Goal: Task Accomplishment & Management: Complete application form

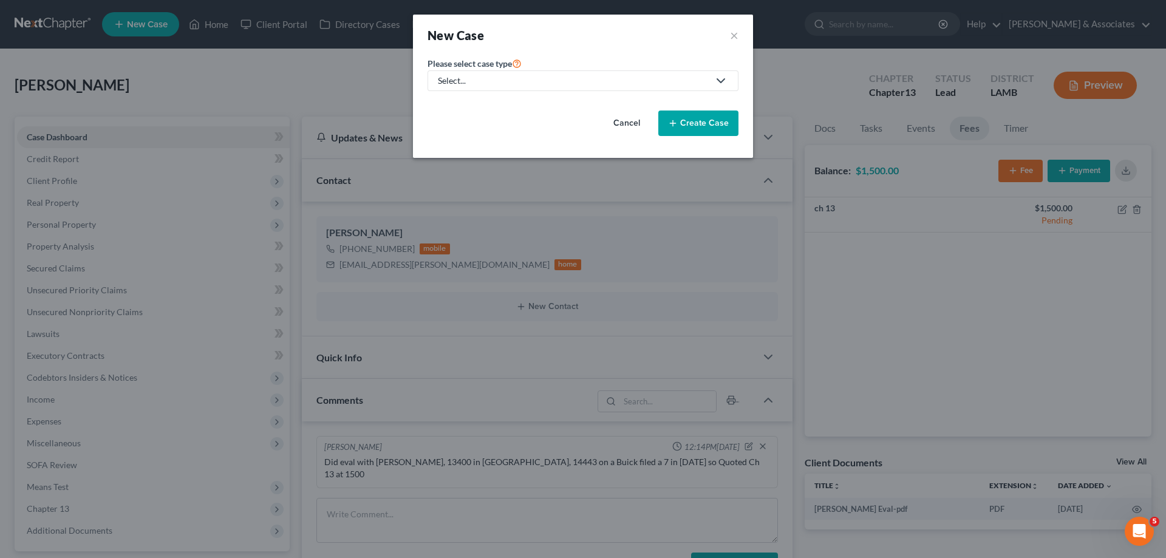
drag, startPoint x: 575, startPoint y: 74, endPoint x: 542, endPoint y: 87, distance: 35.2
click at [574, 74] on link "Select..." at bounding box center [583, 80] width 311 height 21
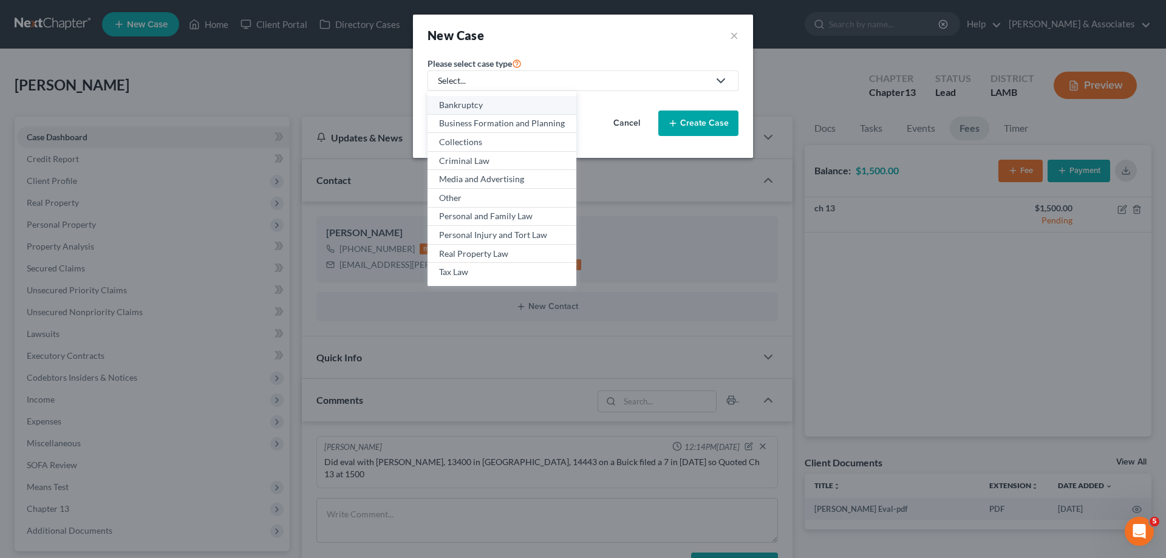
click at [497, 109] on div "Bankruptcy" at bounding box center [502, 105] width 126 height 12
select select "35"
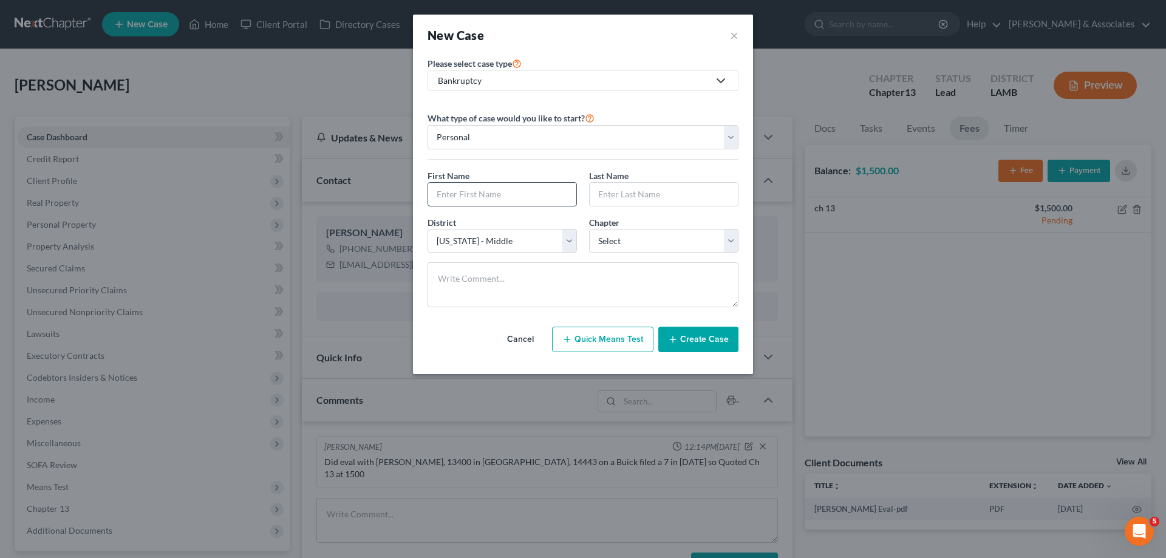
drag, startPoint x: 489, startPoint y: 196, endPoint x: 511, endPoint y: 189, distance: 22.9
click at [489, 196] on input "text" at bounding box center [502, 194] width 148 height 23
type input "[PERSON_NAME]"
select select "3"
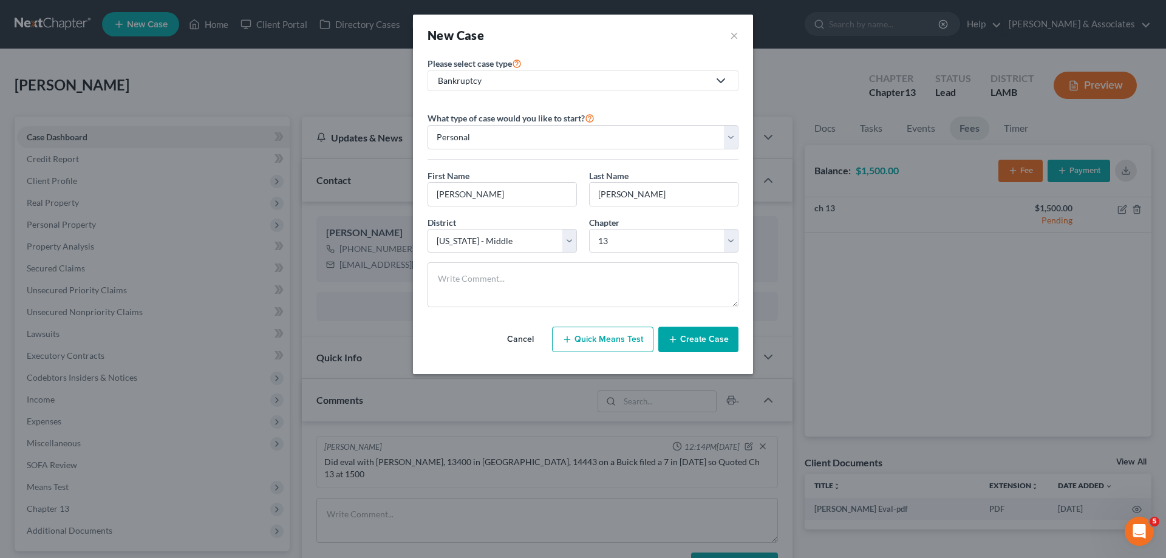
click at [712, 338] on button "Create Case" at bounding box center [698, 340] width 80 height 26
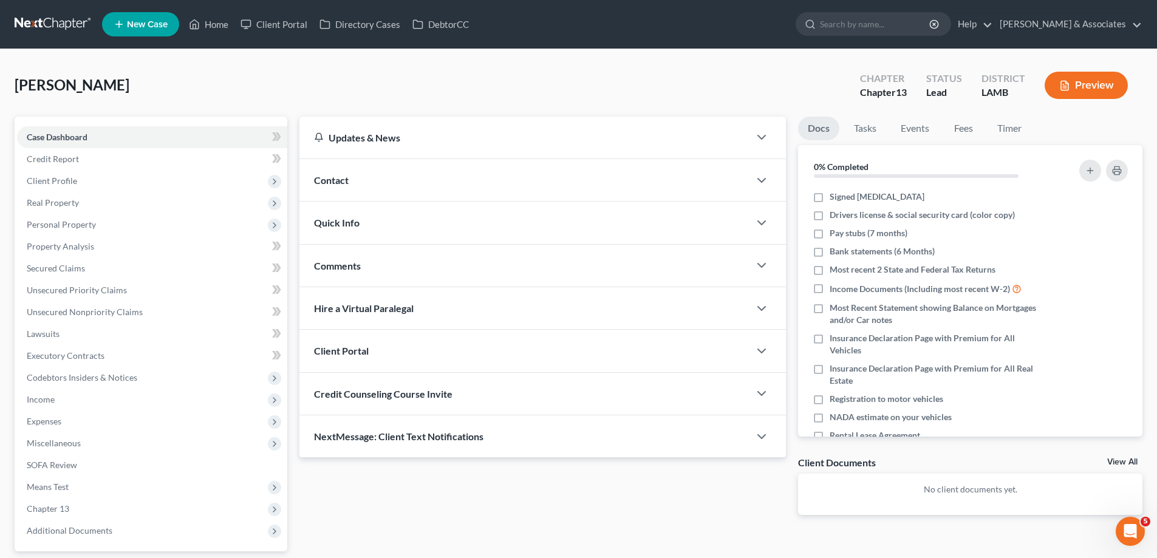
click at [588, 186] on div "Contact" at bounding box center [524, 180] width 450 height 42
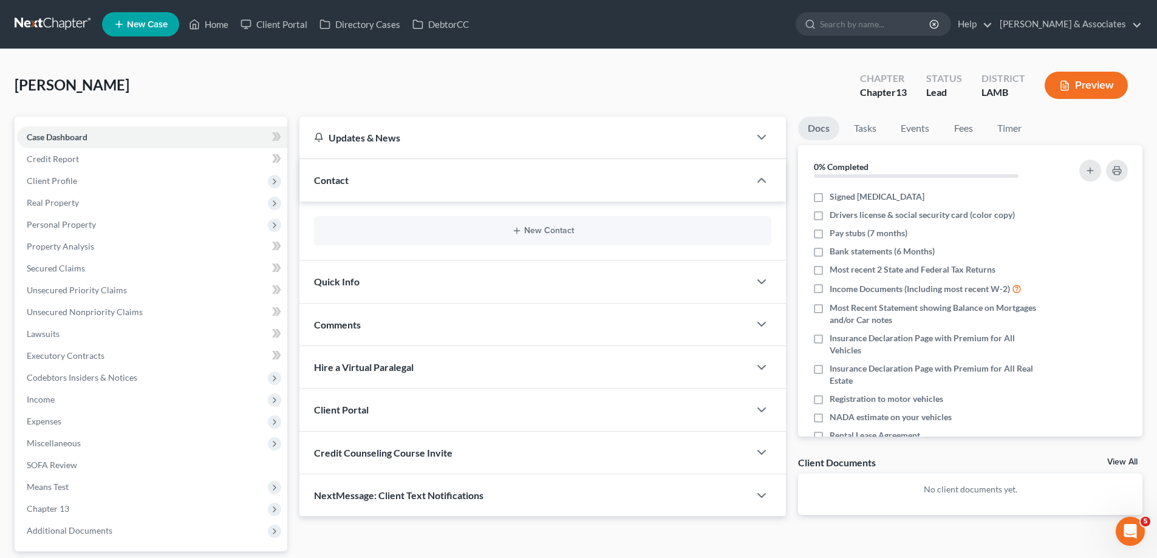
click at [548, 221] on div "New Contact" at bounding box center [542, 230] width 457 height 29
click at [544, 233] on button "New Contact" at bounding box center [543, 231] width 438 height 10
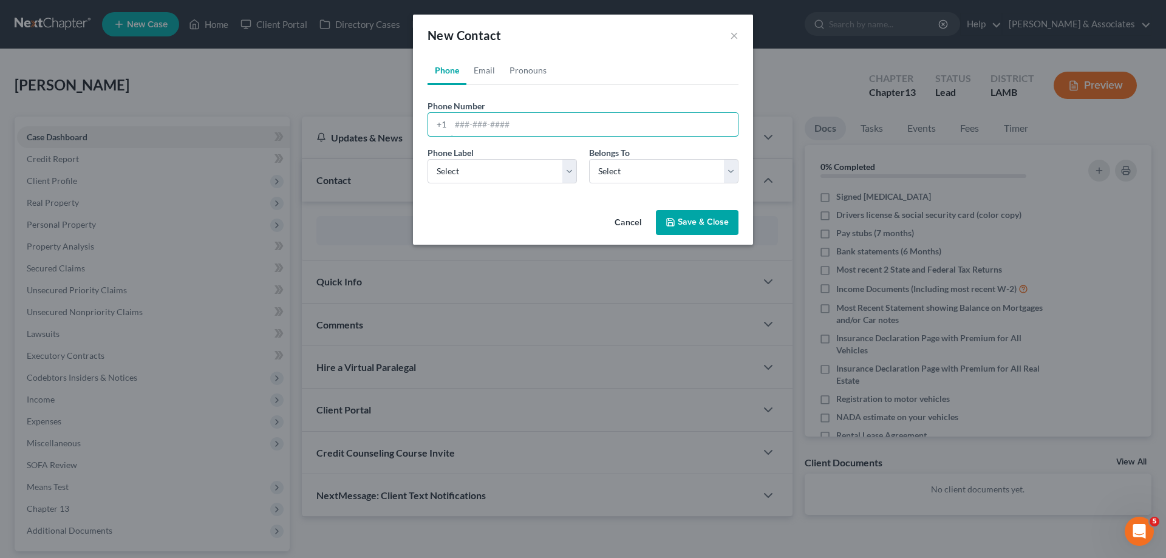
drag, startPoint x: 491, startPoint y: 121, endPoint x: 486, endPoint y: 139, distance: 18.9
click at [491, 121] on input "tel" at bounding box center [594, 124] width 287 height 23
paste input "[PHONE_NUMBER]"
type input "[PHONE_NUMBER]"
click at [475, 185] on div "Phone Label * Select Mobile Home Work Other Belongs To * Select Client Other" at bounding box center [582, 169] width 323 height 47
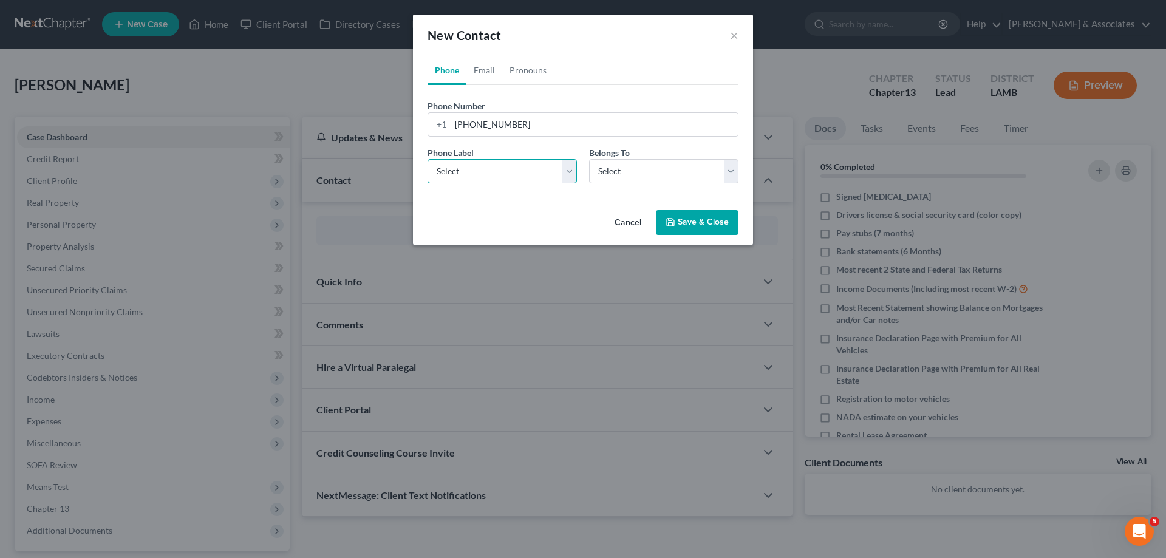
click at [478, 173] on select "Select Mobile Home Work Other" at bounding box center [502, 171] width 149 height 24
select select "0"
click at [428, 159] on select "Select Mobile Home Work Other" at bounding box center [502, 171] width 149 height 24
click at [656, 171] on select "Select Client Other" at bounding box center [663, 171] width 149 height 24
select select "0"
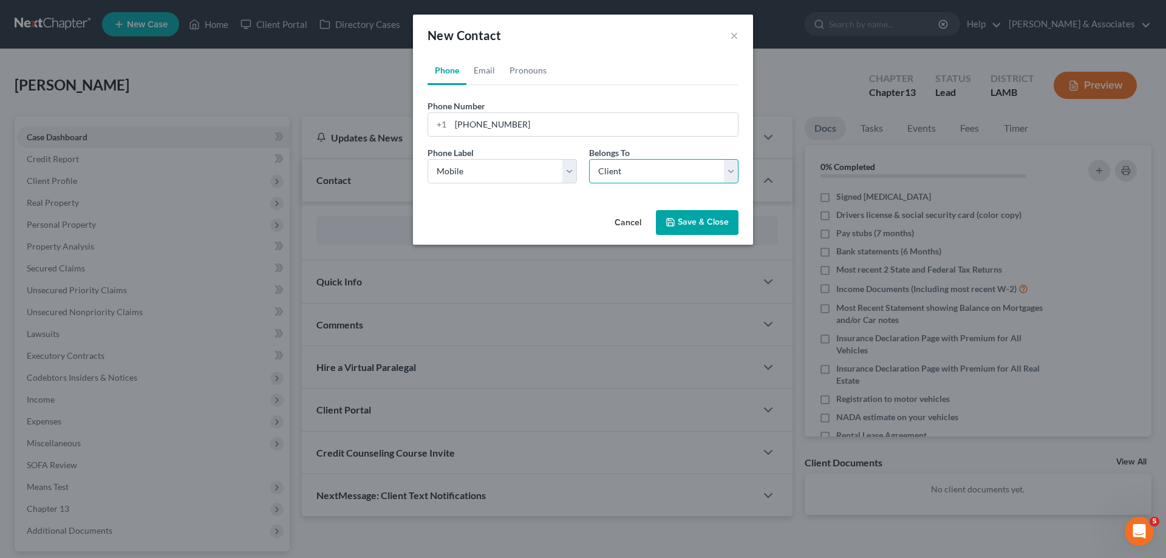
click at [589, 159] on select "Select Client Other" at bounding box center [663, 171] width 149 height 24
click at [687, 216] on button "Save & Close" at bounding box center [697, 223] width 83 height 26
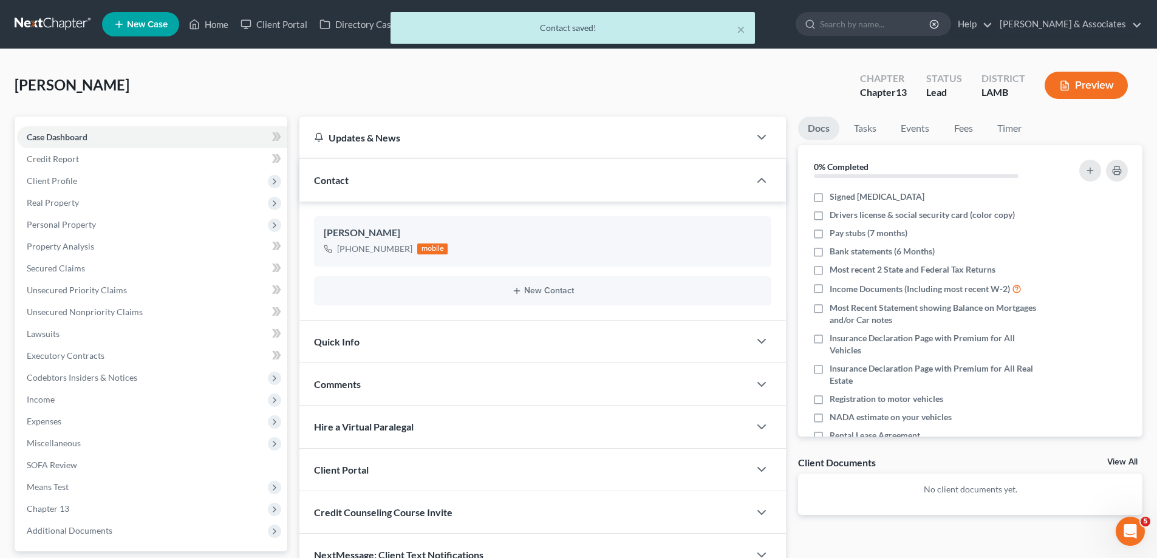
drag, startPoint x: 414, startPoint y: 384, endPoint x: 442, endPoint y: 388, distance: 28.3
drag, startPoint x: 439, startPoint y: 389, endPoint x: 452, endPoint y: 390, distance: 13.4
click at [439, 389] on div "Comments" at bounding box center [524, 384] width 450 height 42
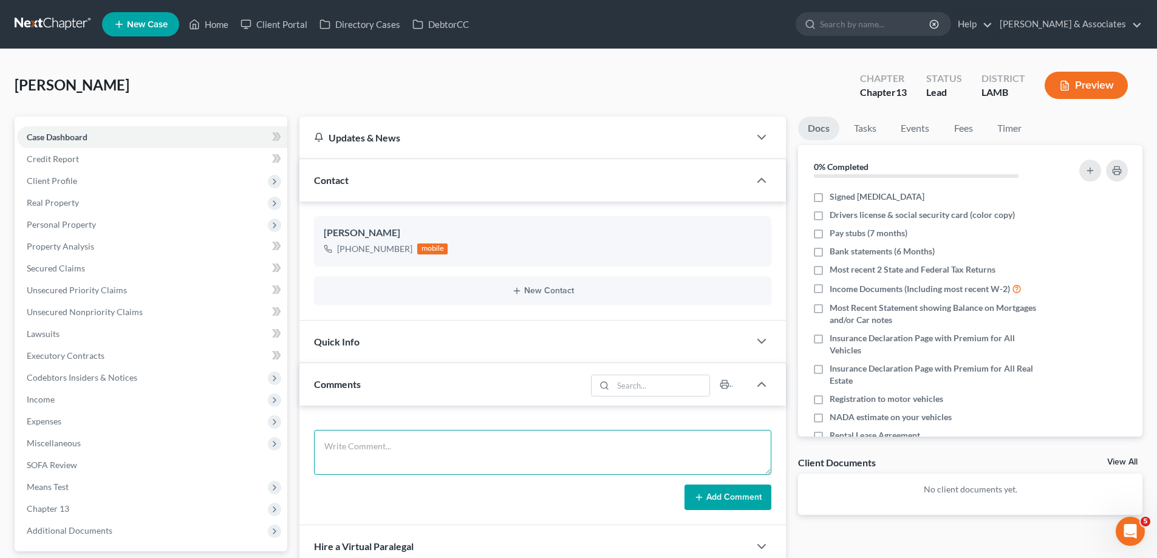
click at [441, 451] on textarea at bounding box center [542, 452] width 457 height 45
paste textarea "did eval with [PERSON_NAME] 40000 on mtg 50000 on a mustang and 11000 on a Titl…"
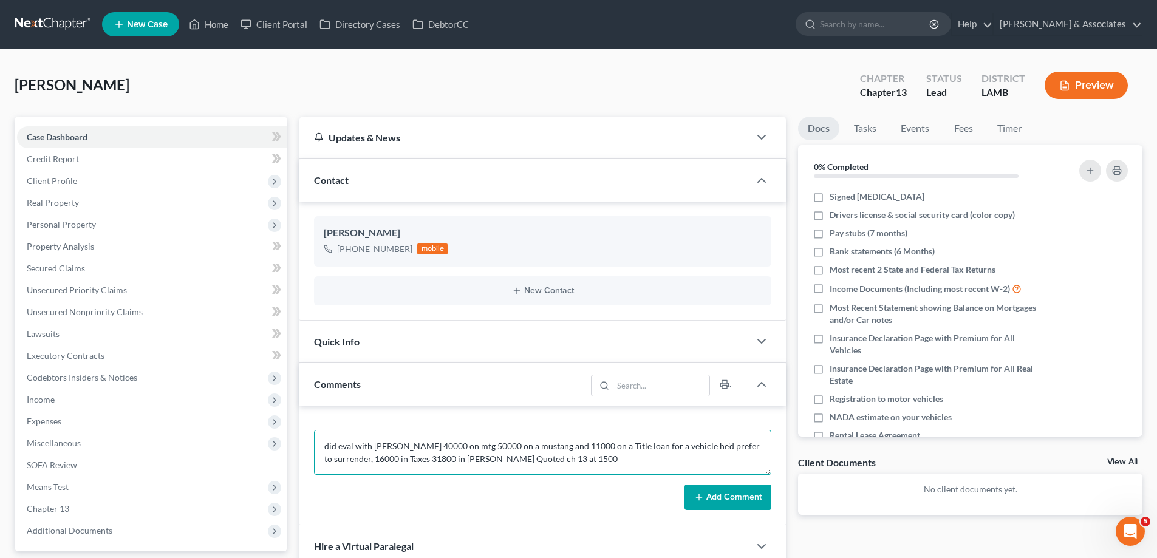
type textarea "did eval with [PERSON_NAME] 40000 on mtg 50000 on a mustang and 11000 on a Titl…"
click at [753, 505] on button "Add Comment" at bounding box center [727, 498] width 87 height 26
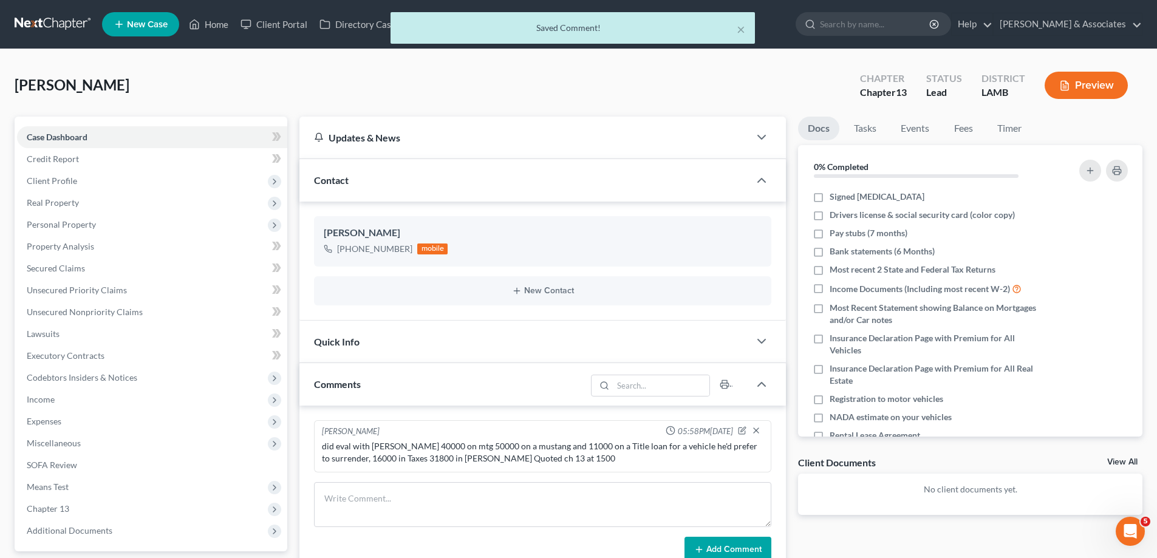
click at [1118, 462] on link "View All" at bounding box center [1122, 462] width 30 height 9
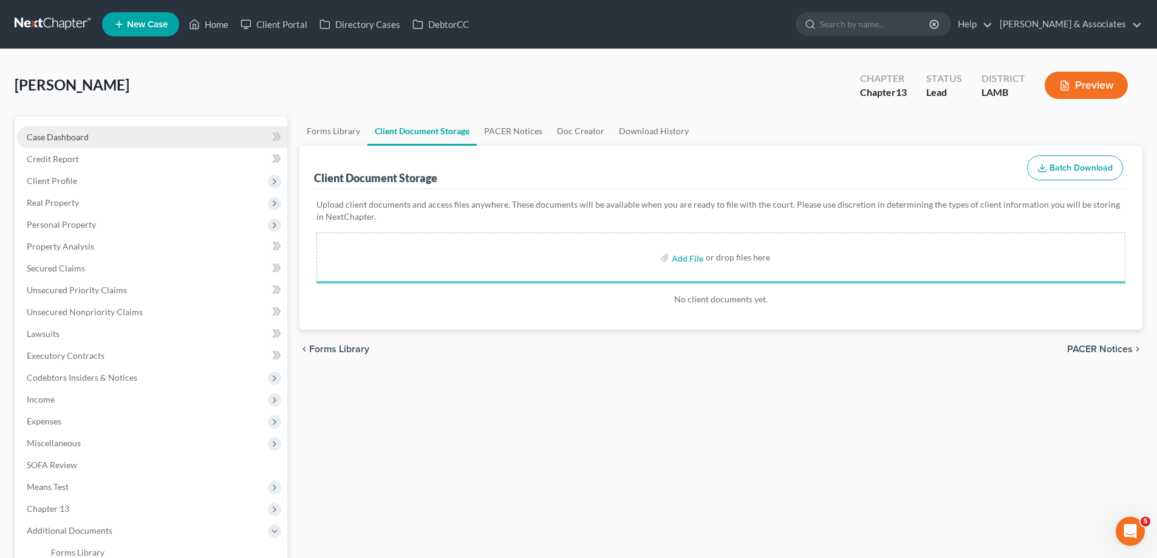
click at [61, 142] on span "Case Dashboard" at bounding box center [58, 137] width 62 height 10
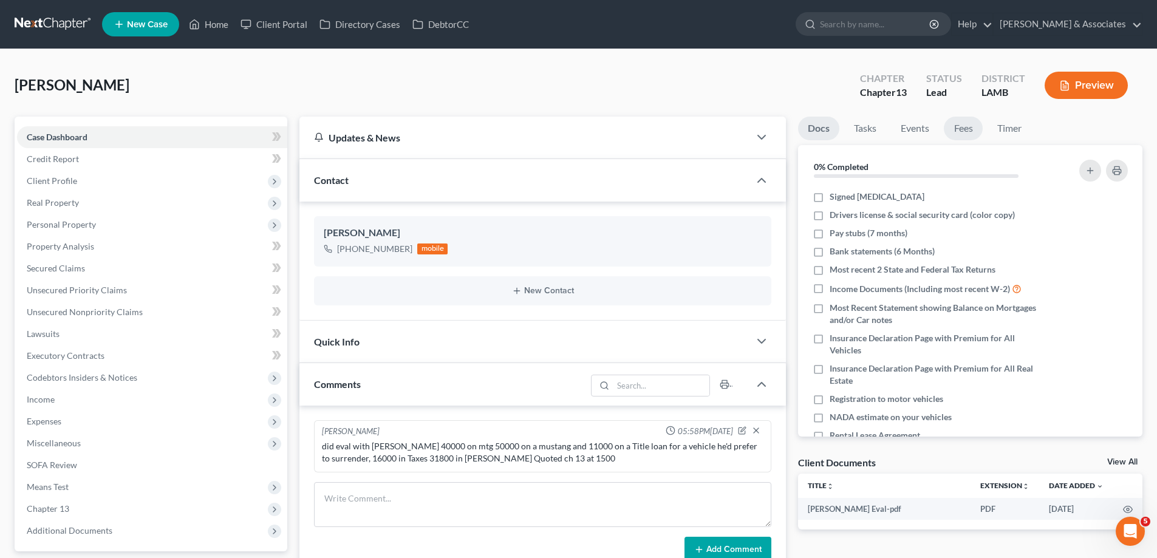
click at [972, 137] on link "Fees" at bounding box center [963, 129] width 39 height 24
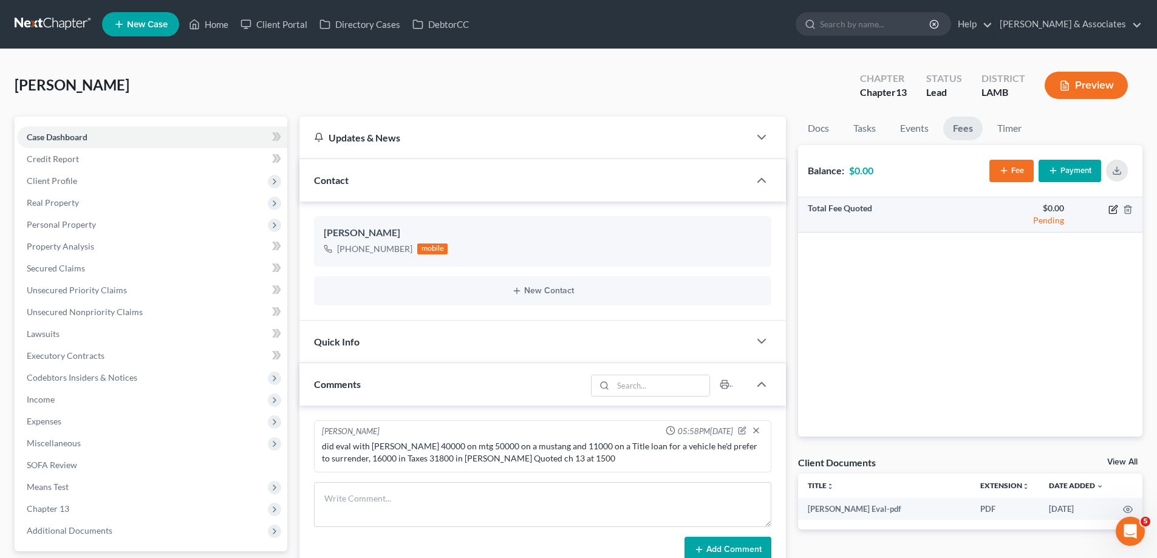
click at [1113, 211] on icon "button" at bounding box center [1113, 207] width 5 height 5
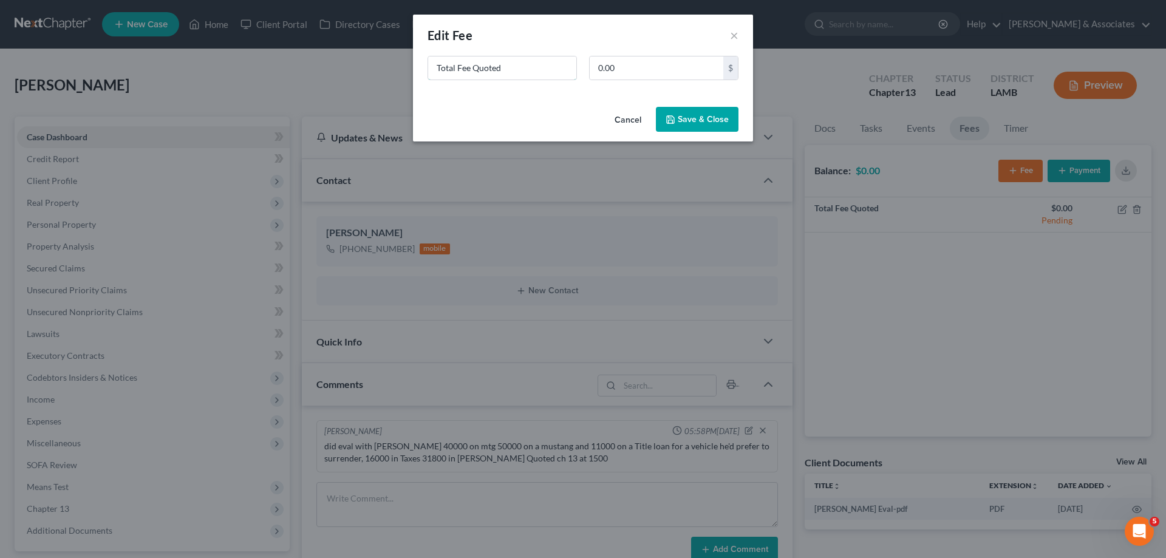
drag, startPoint x: 548, startPoint y: 69, endPoint x: 15, endPoint y: 27, distance: 534.3
click at [36, 37] on div "New Fee Edit Fee × Total Fee Quoted 0.00 $ Cancel Save & Close" at bounding box center [583, 279] width 1166 height 558
type input "ch 13"
type input "1,500"
click at [699, 115] on button "Save & Close" at bounding box center [697, 120] width 83 height 26
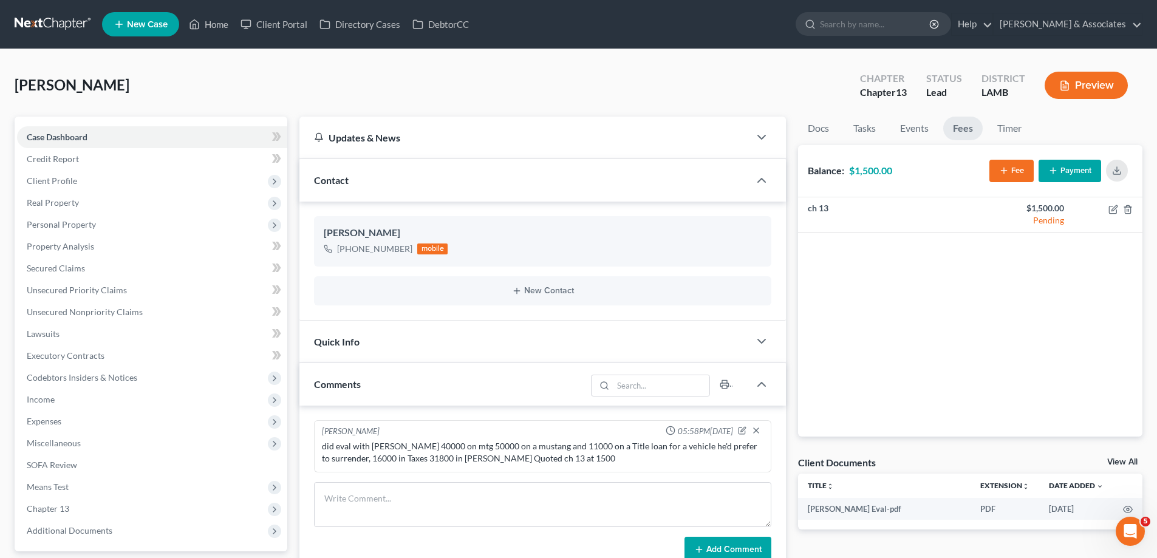
click at [157, 27] on span "New Case" at bounding box center [147, 24] width 41 height 9
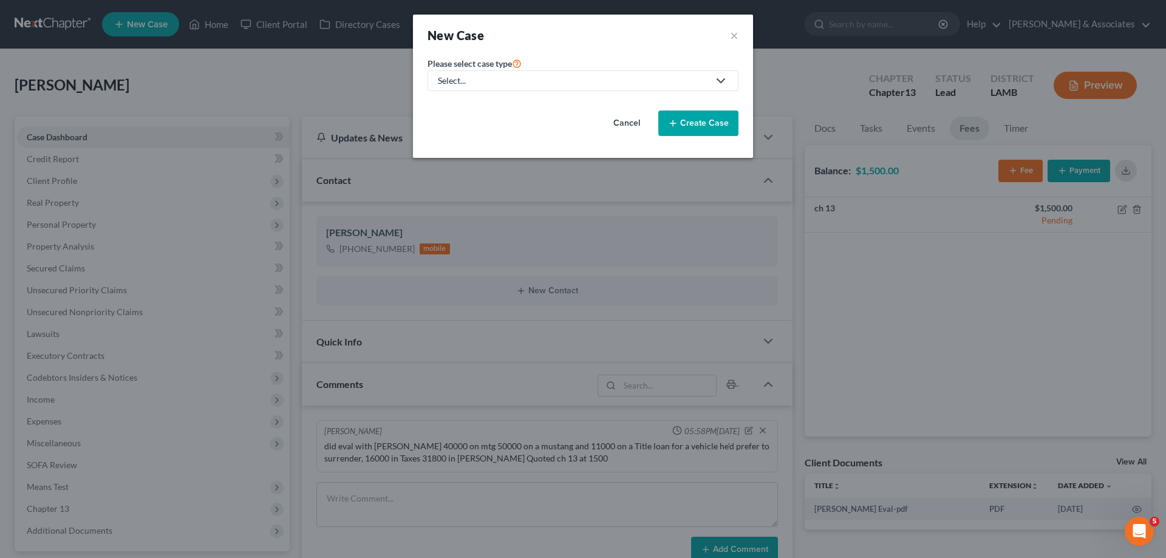
click at [613, 83] on div "Select..." at bounding box center [573, 81] width 271 height 12
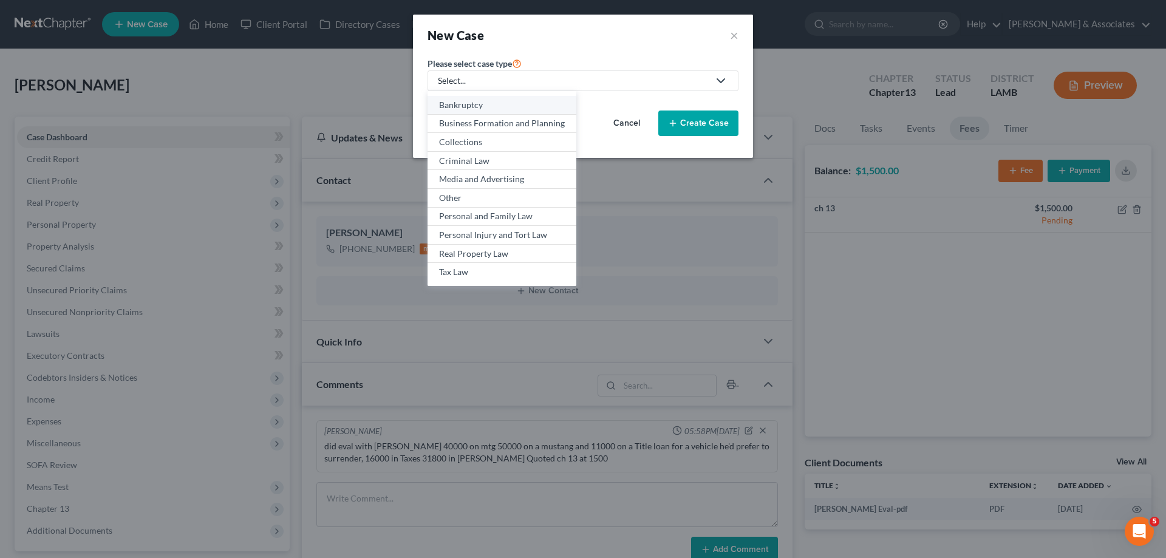
click at [462, 101] on div "Bankruptcy" at bounding box center [502, 105] width 126 height 12
select select "35"
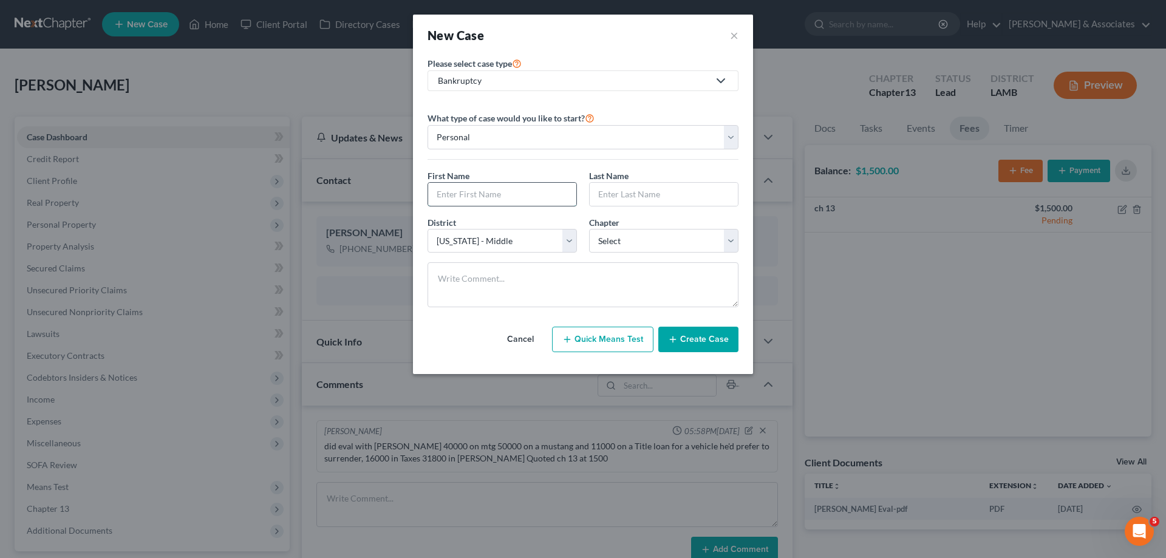
click at [500, 200] on input "text" at bounding box center [502, 194] width 148 height 23
type input "[PERSON_NAME]"
select select "3"
click at [705, 335] on button "Create Case" at bounding box center [698, 340] width 80 height 26
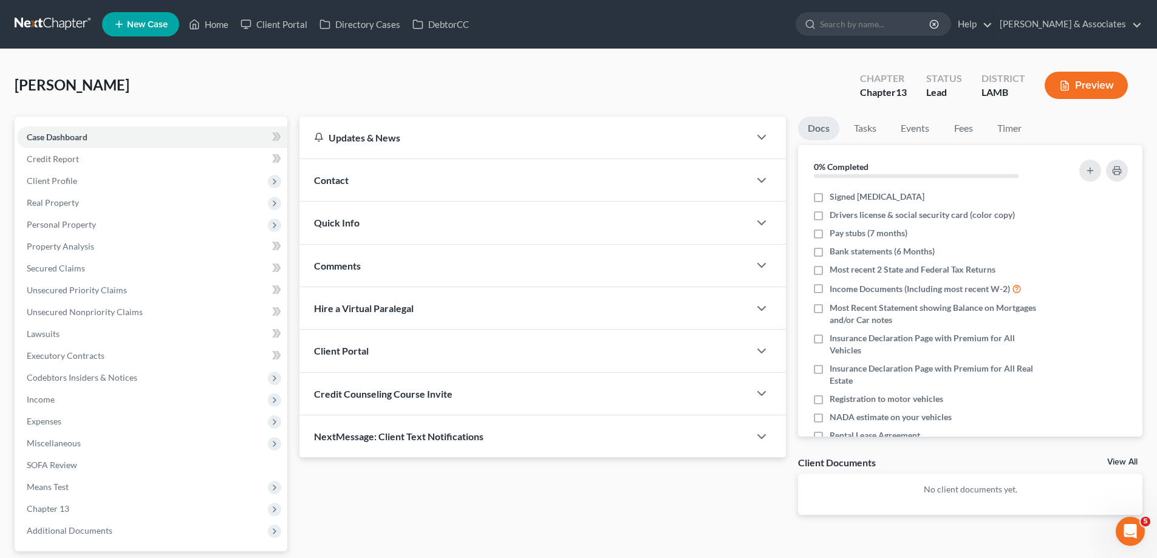
click at [465, 190] on div "Contact" at bounding box center [524, 180] width 450 height 42
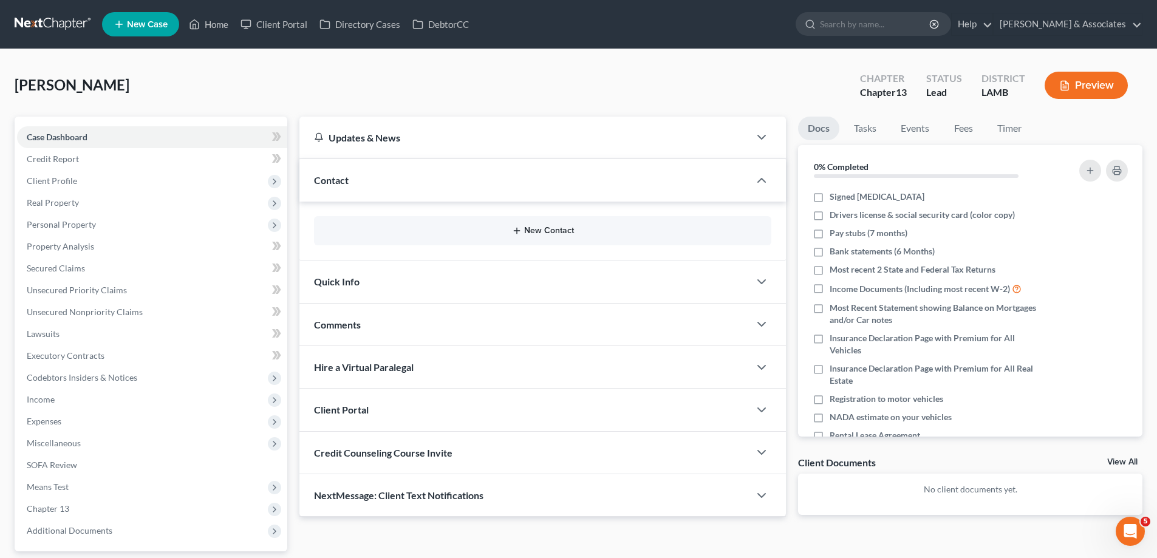
click at [490, 230] on button "New Contact" at bounding box center [543, 231] width 438 height 10
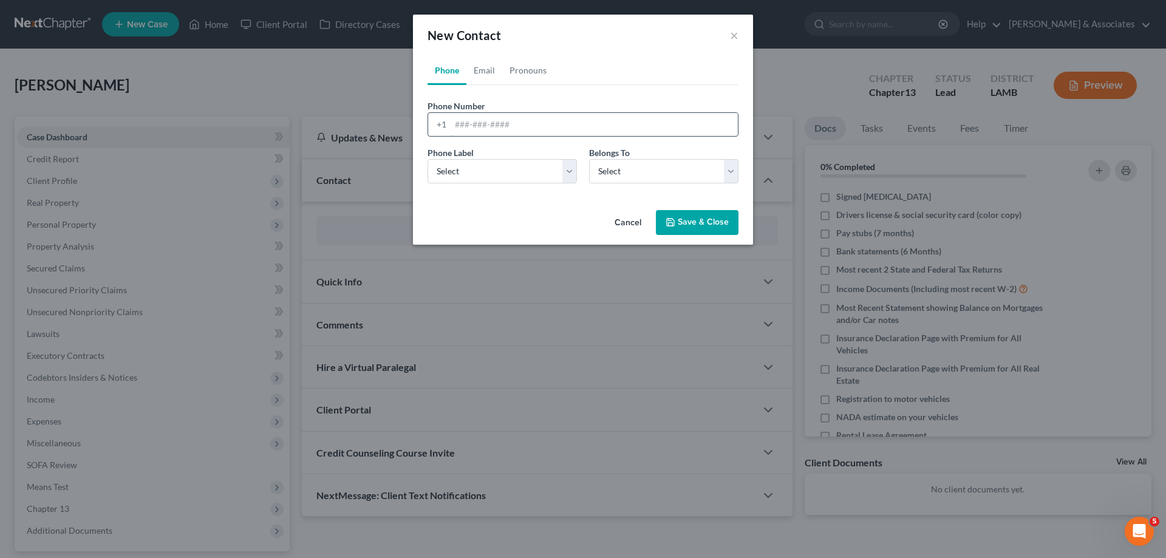
click at [497, 131] on input "tel" at bounding box center [594, 124] width 287 height 23
paste input "[PHONE_NUMBER]"
type input "[PHONE_NUMBER]"
drag, startPoint x: 470, startPoint y: 176, endPoint x: 469, endPoint y: 182, distance: 6.2
click at [470, 176] on select "Select Mobile Home Work Other" at bounding box center [502, 171] width 149 height 24
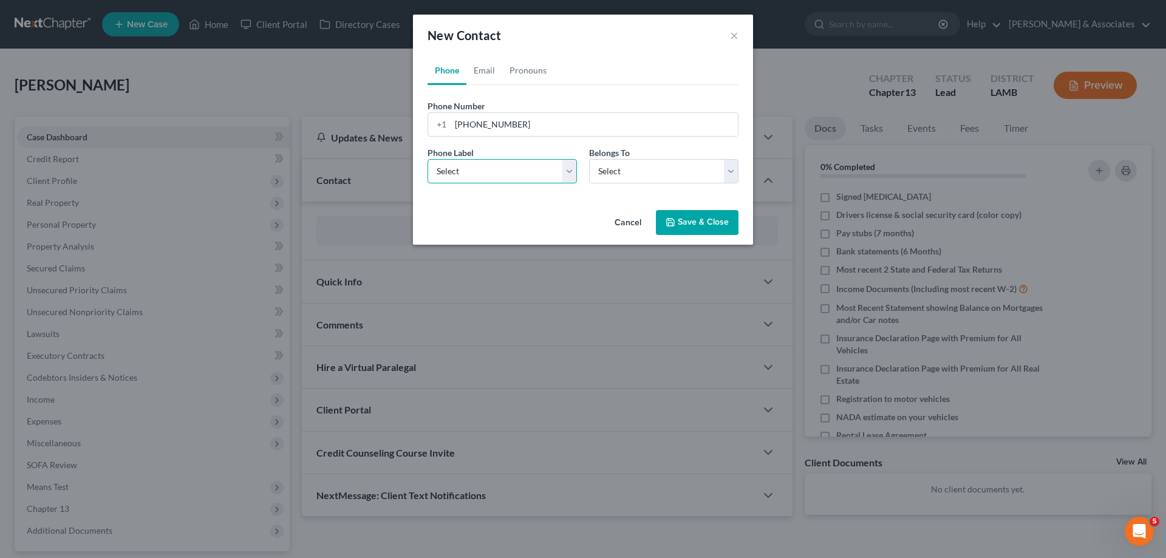
select select "0"
click at [428, 159] on select "Select Mobile Home Work Other" at bounding box center [502, 171] width 149 height 24
click at [630, 186] on div "Phone Label * Select Mobile Home Work Other Belongs To * Select Client Other" at bounding box center [582, 169] width 323 height 47
click at [632, 180] on select "Select Client Other" at bounding box center [663, 171] width 149 height 24
select select "0"
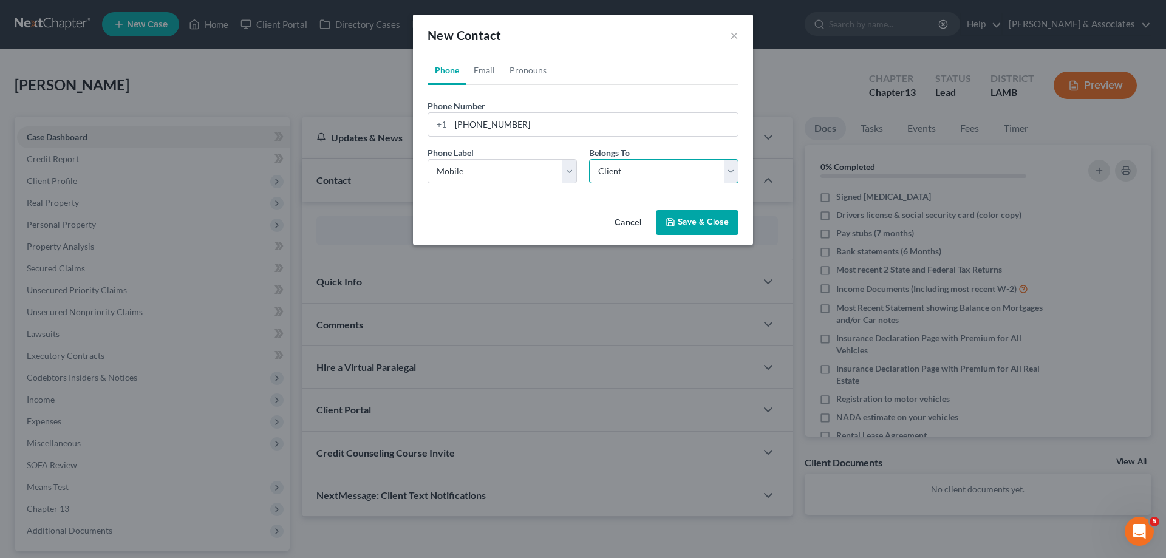
click at [589, 159] on select "Select Client Other" at bounding box center [663, 171] width 149 height 24
select select "0"
click at [487, 64] on link "Email" at bounding box center [484, 70] width 36 height 29
click at [474, 131] on input "email" at bounding box center [594, 124] width 287 height 23
paste input "[PHONE_NUMBER]"
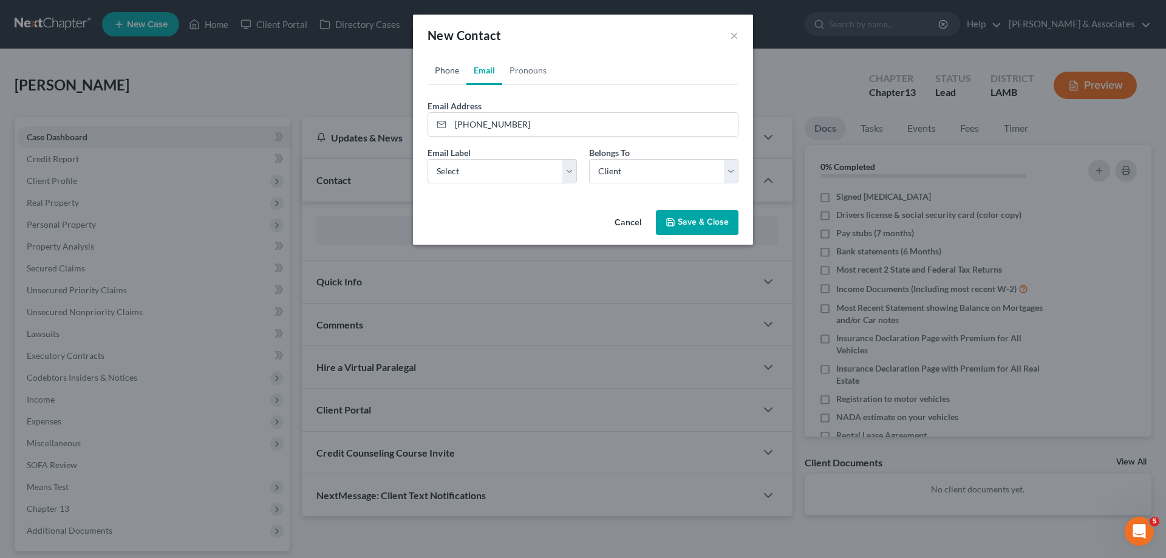
click at [456, 66] on link "Phone" at bounding box center [447, 70] width 39 height 29
click at [495, 70] on link "Email" at bounding box center [484, 70] width 36 height 29
click at [508, 115] on input "[PHONE_NUMBER]" at bounding box center [594, 124] width 287 height 23
paste input "[EMAIL_ADDRESS][DOMAIN_NAME]"
type input "[EMAIL_ADDRESS][DOMAIN_NAME]"
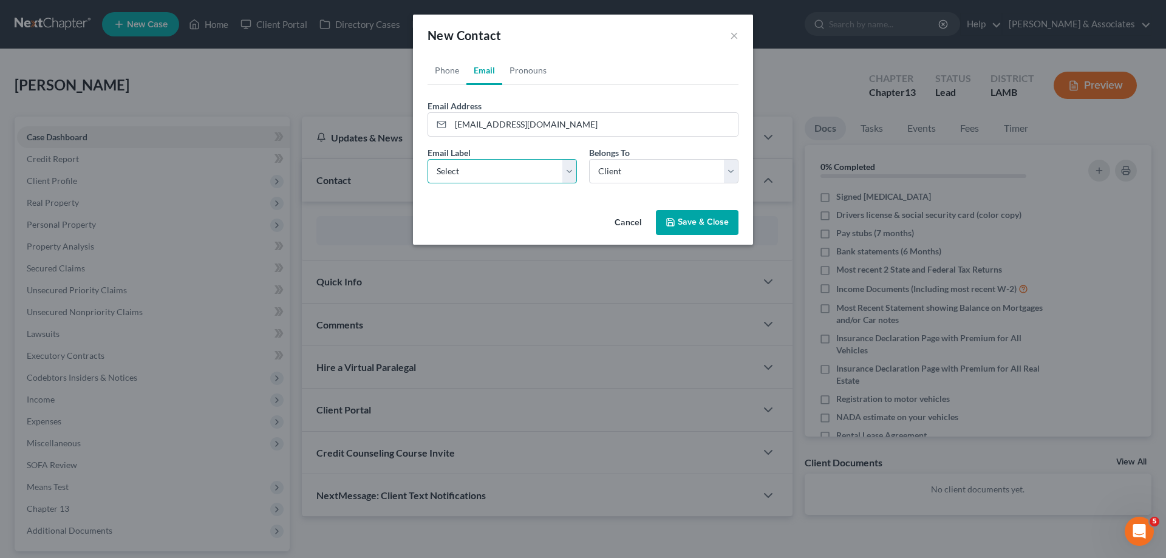
click at [527, 170] on select "Select Home Work Other" at bounding box center [502, 171] width 149 height 24
select select "0"
click at [428, 159] on select "Select Home Work Other" at bounding box center [502, 171] width 149 height 24
click at [644, 184] on div "Email Label Select Home Work Other Belongs To * Select Client Other" at bounding box center [582, 169] width 323 height 47
click at [649, 171] on select "Select Client Other" at bounding box center [663, 171] width 149 height 24
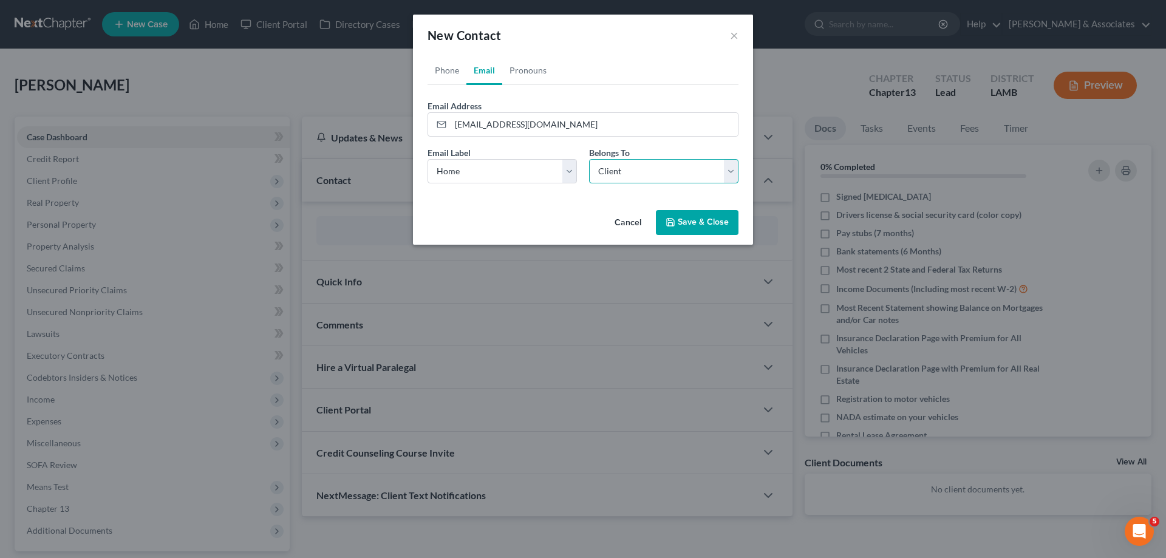
click at [649, 171] on select "Select Client Other" at bounding box center [663, 171] width 149 height 24
drag, startPoint x: 707, startPoint y: 218, endPoint x: 551, endPoint y: 282, distance: 168.8
click at [707, 219] on button "Save & Close" at bounding box center [697, 223] width 83 height 26
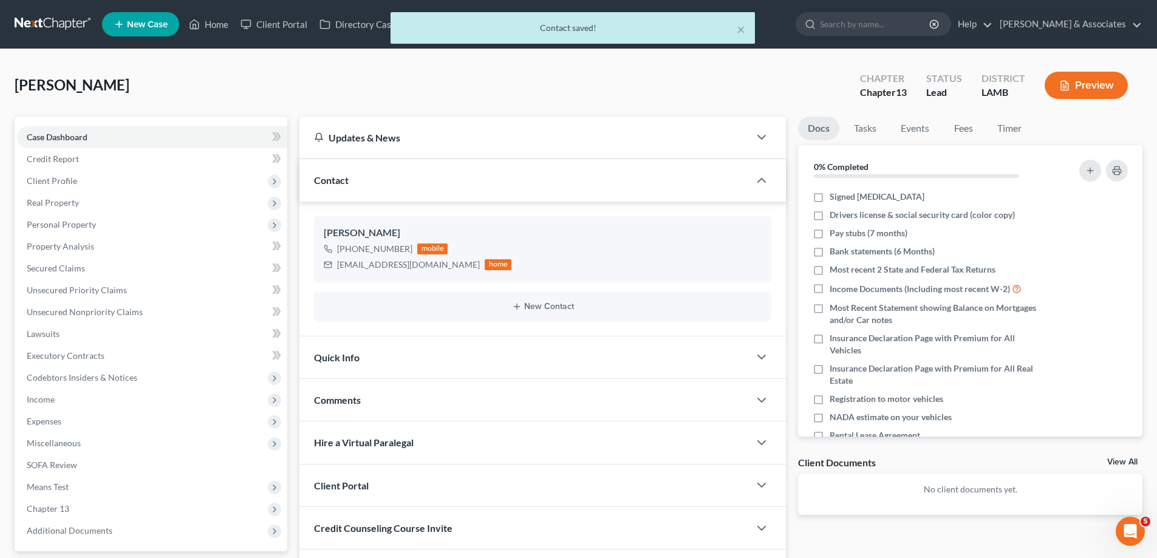
click at [415, 397] on div "Comments" at bounding box center [524, 400] width 450 height 42
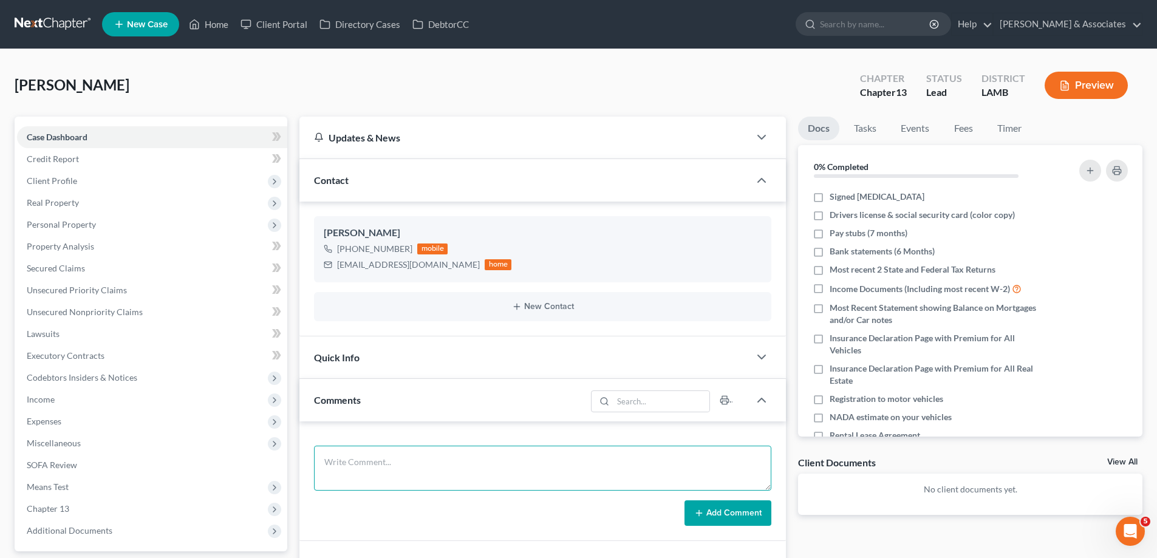
click at [375, 464] on textarea at bounding box center [542, 468] width 457 height 45
paste textarea "did Eval with [PERSON_NAME], 70000 in vehicles 30000 in [PERSON_NAME], starting…"
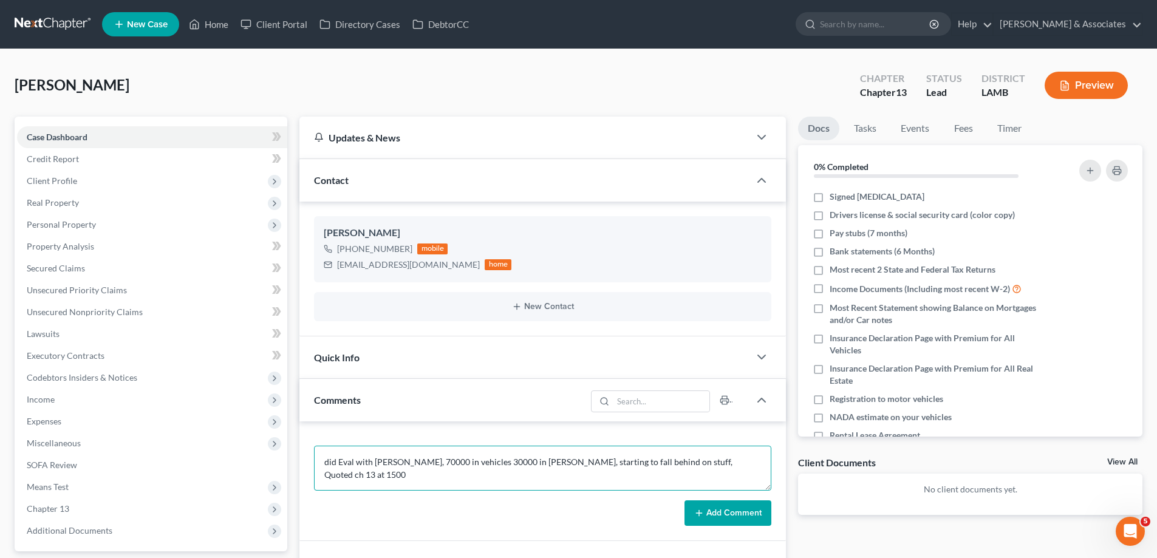
type textarea "did Eval with [PERSON_NAME], 70000 in vehicles 30000 in [PERSON_NAME], starting…"
click at [724, 513] on button "Add Comment" at bounding box center [727, 513] width 87 height 26
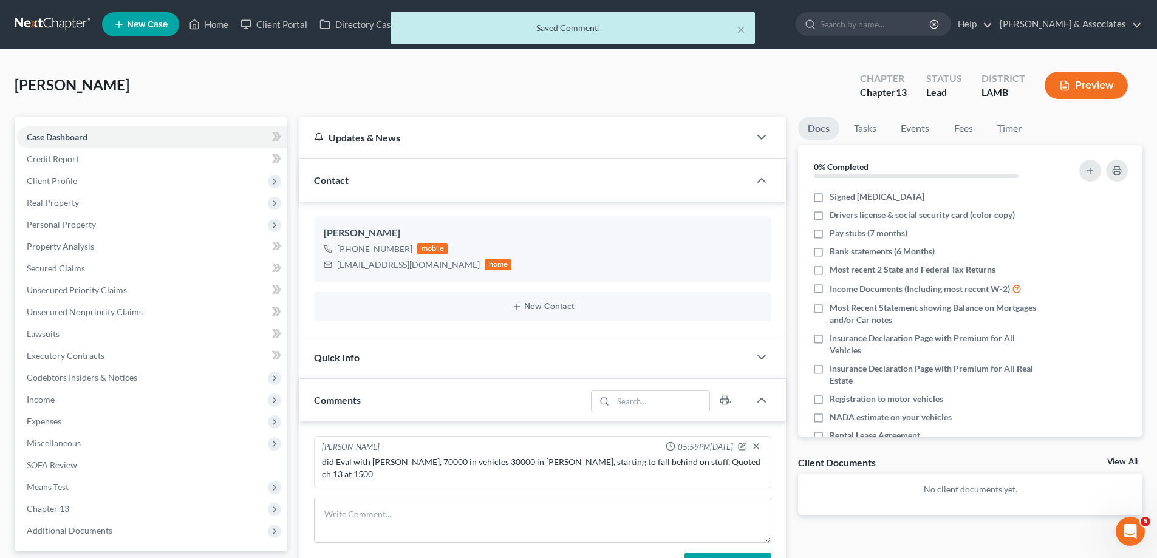
click at [1120, 461] on link "View All" at bounding box center [1122, 462] width 30 height 9
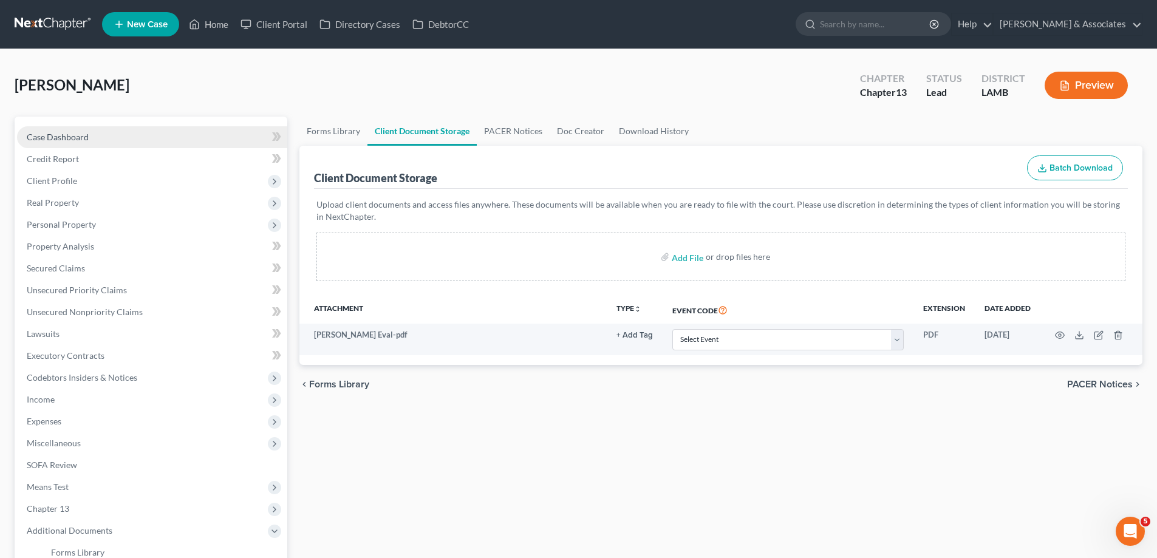
click at [82, 132] on span "Case Dashboard" at bounding box center [58, 137] width 62 height 10
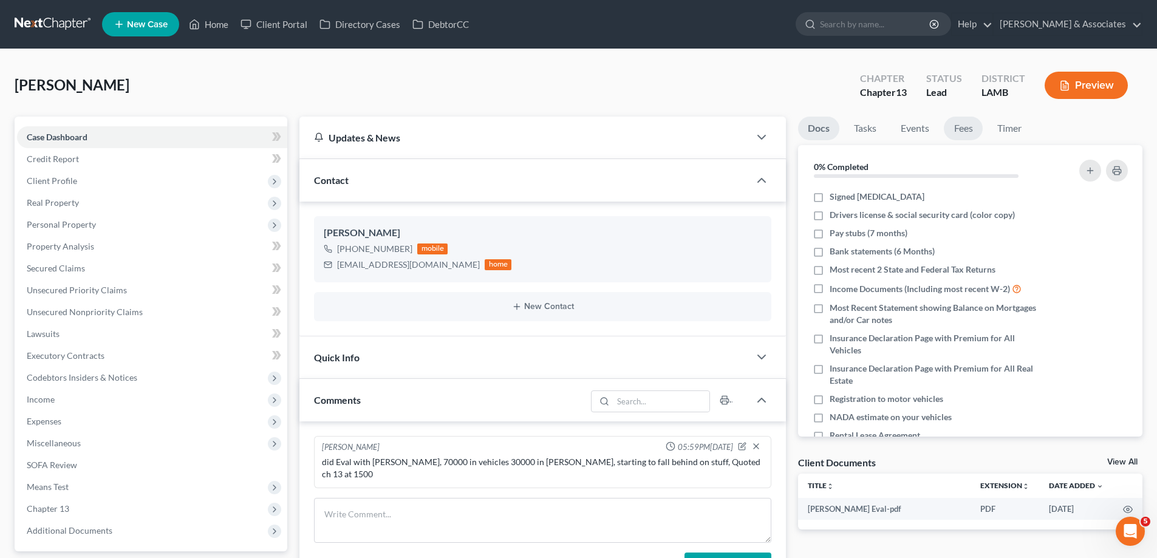
click at [967, 128] on link "Fees" at bounding box center [963, 129] width 39 height 24
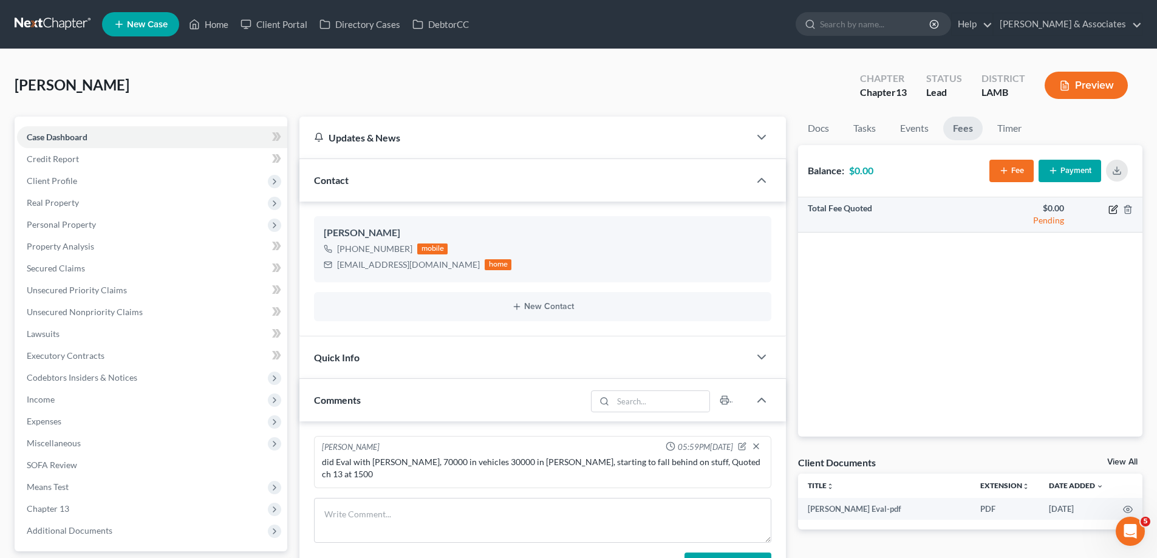
click at [1114, 210] on icon "button" at bounding box center [1113, 207] width 5 height 5
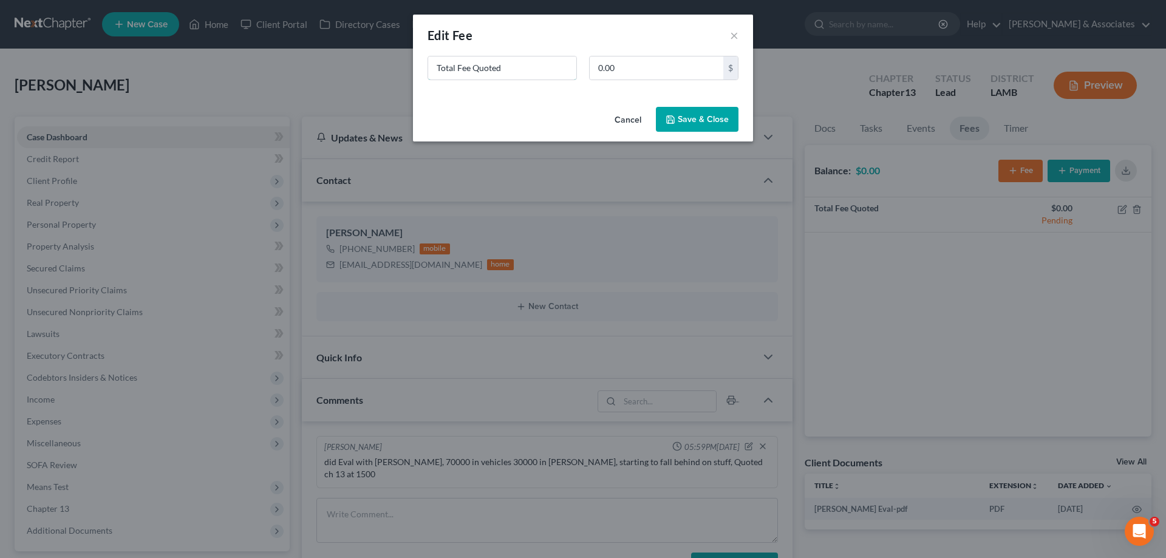
drag, startPoint x: 160, startPoint y: 58, endPoint x: 46, endPoint y: 31, distance: 118.0
click at [83, 42] on div "New Fee Edit Fee × Total Fee Quoted 0.00 $ Cancel Save & Close" at bounding box center [583, 279] width 1166 height 558
type input "ch 13"
type input "1,500"
click at [706, 112] on button "Save & Close" at bounding box center [697, 120] width 83 height 26
